Goal: Entertainment & Leisure: Consume media (video, audio)

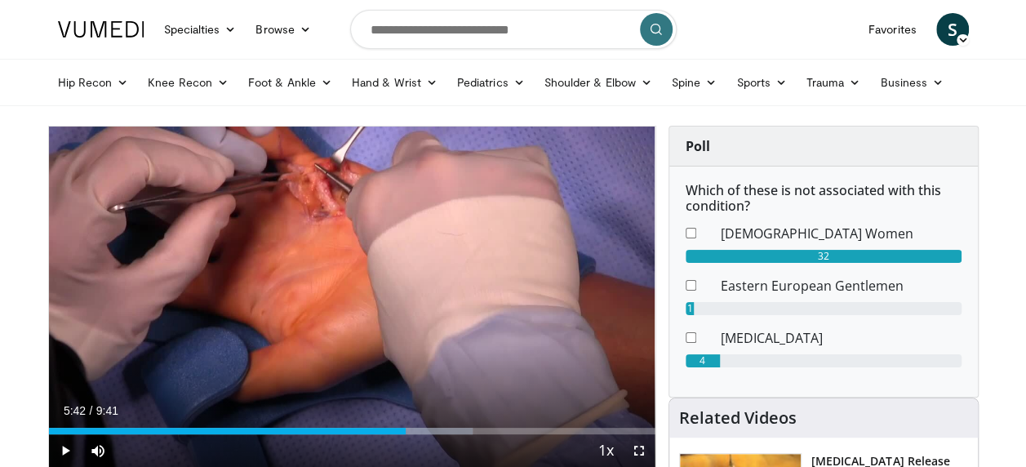
click at [65, 443] on span "Video Player" at bounding box center [65, 450] width 33 height 33
